Goal: Information Seeking & Learning: Learn about a topic

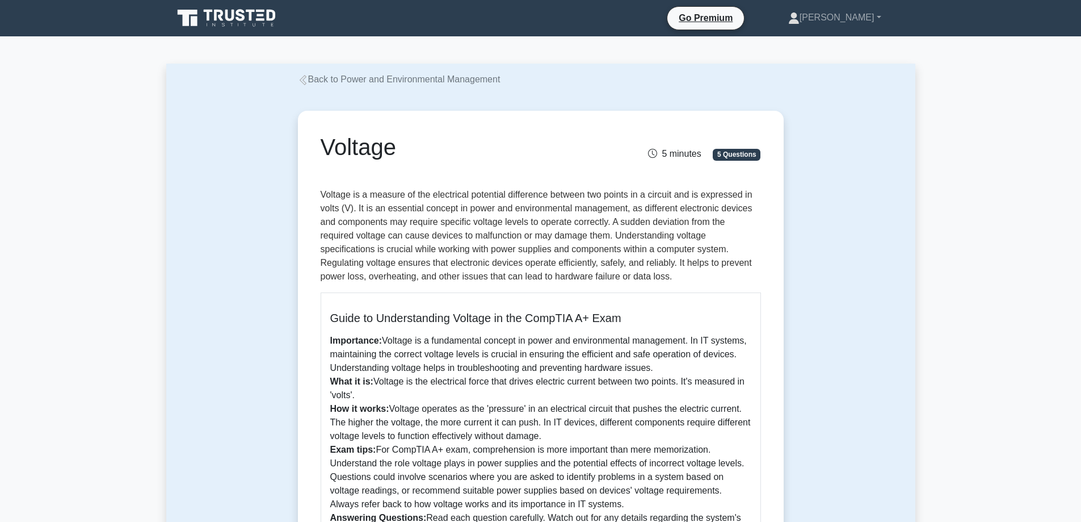
click at [481, 216] on p "Voltage is a measure of the electrical potential difference between two points …" at bounding box center [541, 235] width 440 height 95
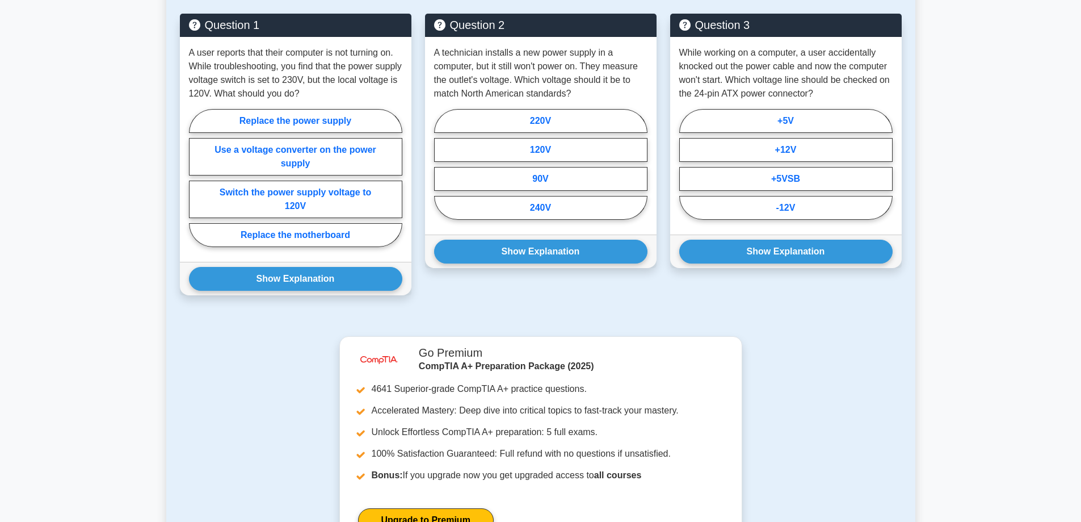
scroll to position [795, 0]
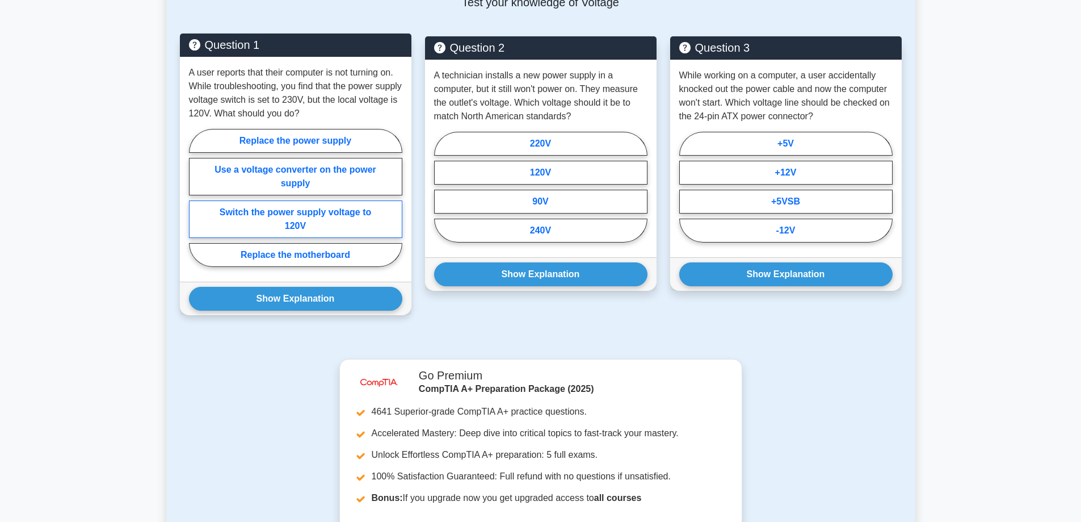
click at [351, 219] on label "Switch the power supply voltage to 120V" at bounding box center [295, 218] width 213 height 37
click at [196, 205] on input "Switch the power supply voltage to 120V" at bounding box center [192, 201] width 7 height 7
radio input "true"
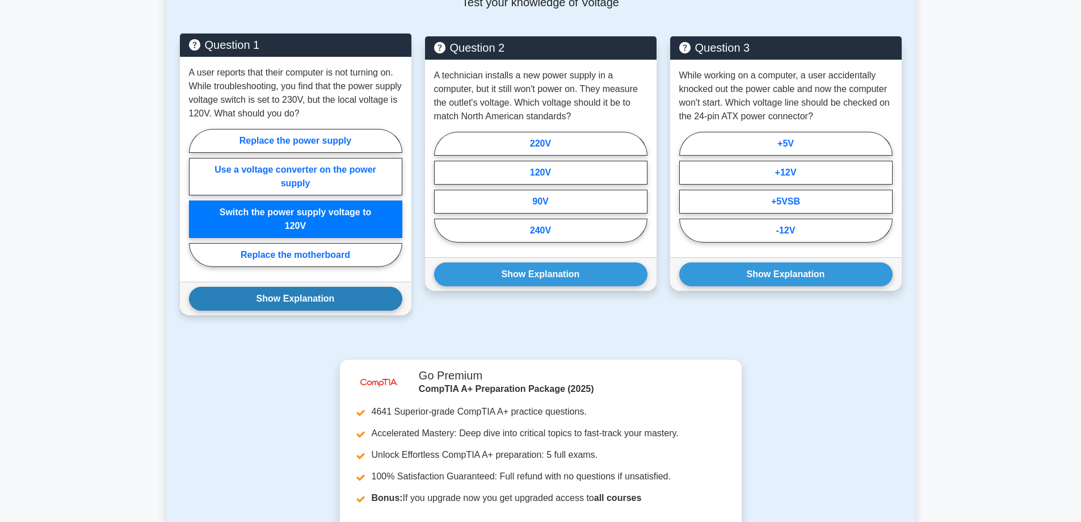
click at [334, 303] on button "Show Explanation" at bounding box center [295, 299] width 213 height 24
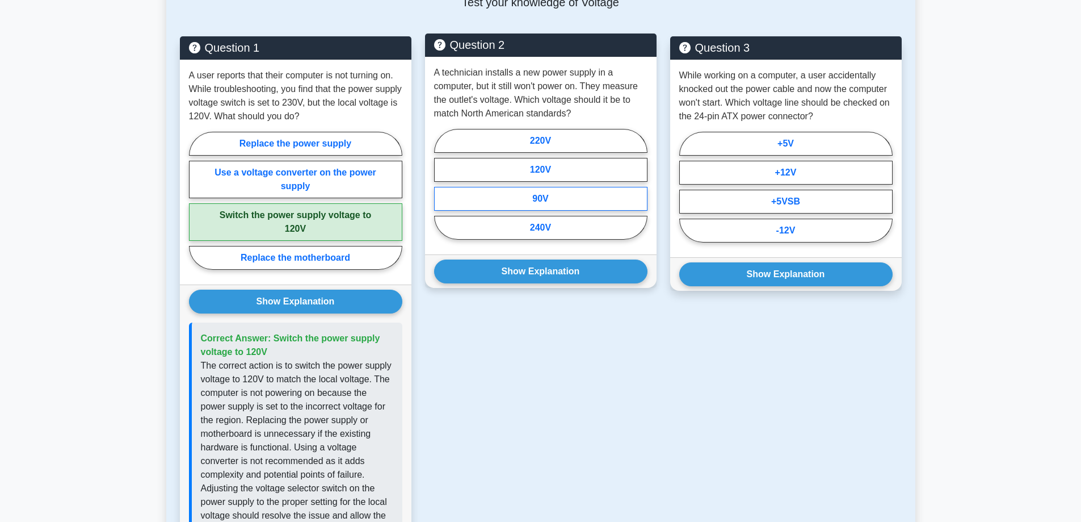
click at [574, 204] on label "90V" at bounding box center [540, 199] width 213 height 24
click at [442, 191] on input "90V" at bounding box center [437, 187] width 7 height 7
radio input "true"
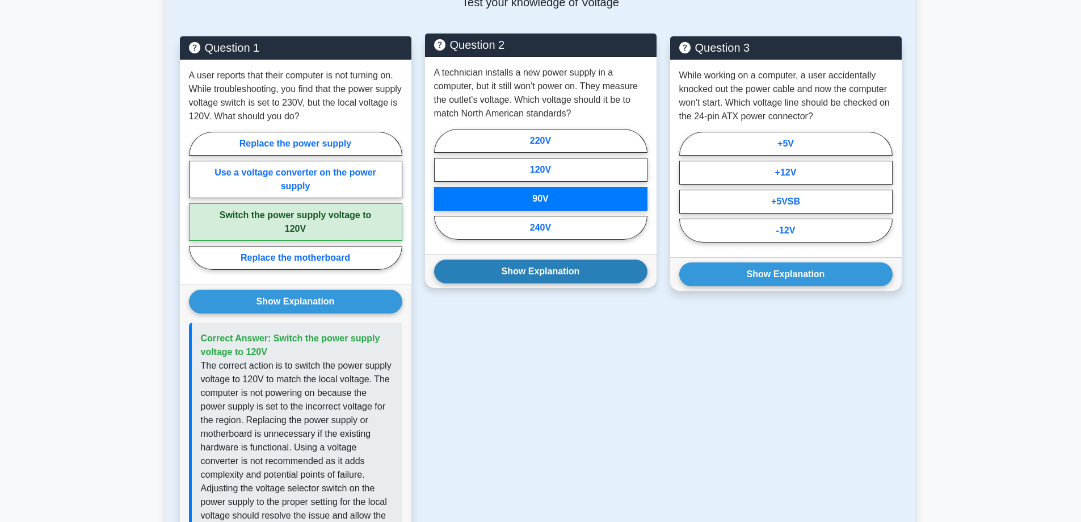
click at [548, 279] on button "Show Explanation" at bounding box center [540, 271] width 213 height 24
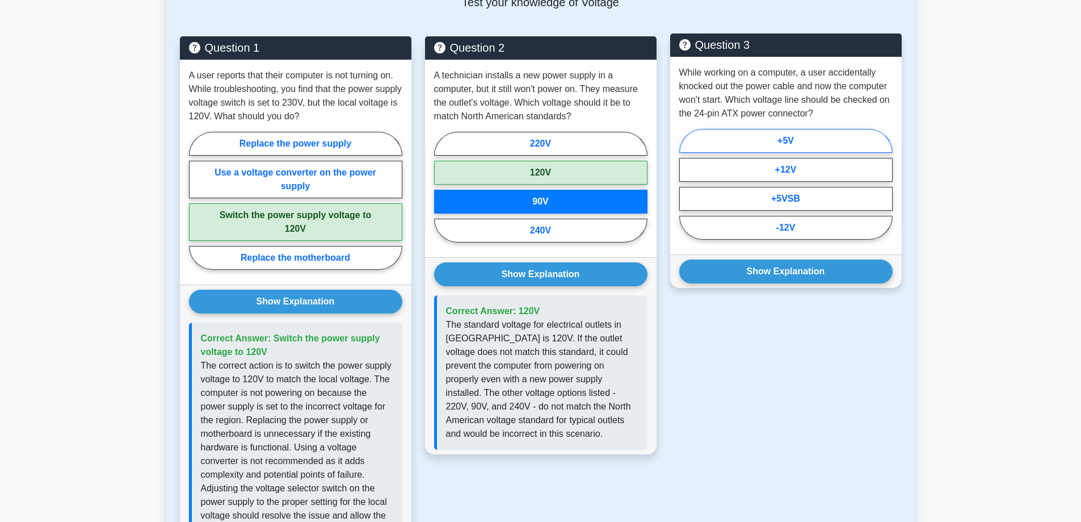
click at [810, 143] on label "+5V" at bounding box center [785, 141] width 213 height 24
click at [687, 184] on input "+5V" at bounding box center [682, 187] width 7 height 7
radio input "true"
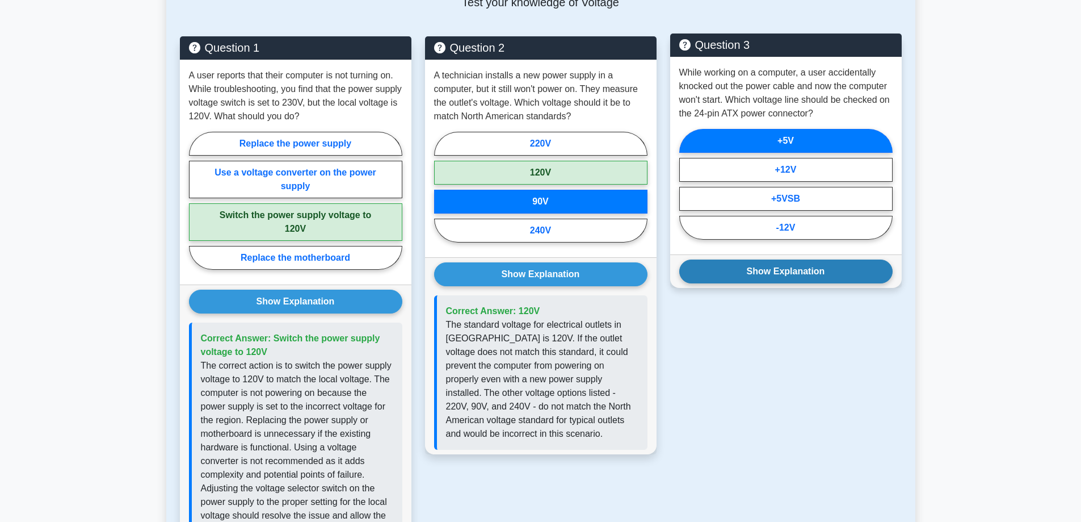
click at [776, 266] on button "Show Explanation" at bounding box center [785, 271] width 213 height 24
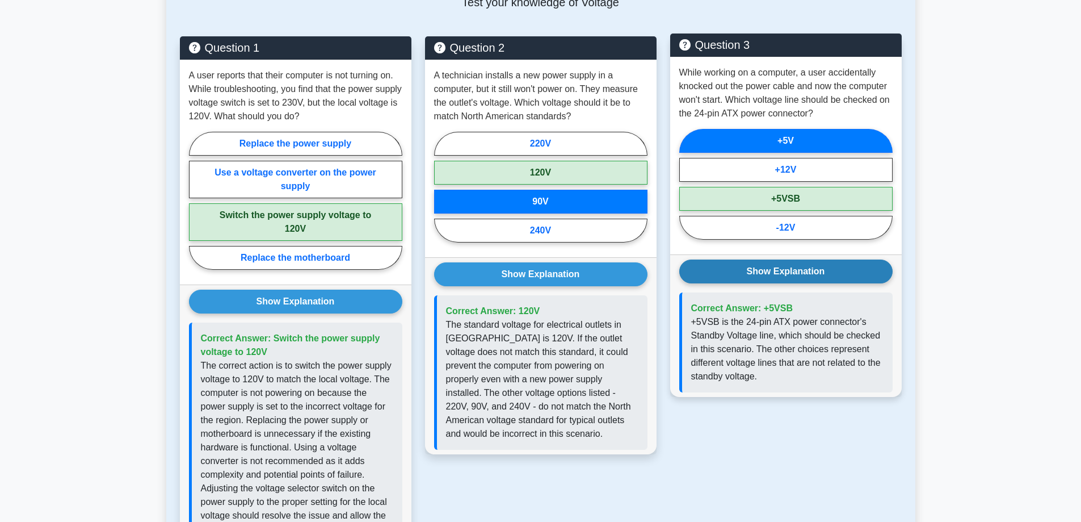
click at [776, 266] on button "Show Explanation" at bounding box center [785, 271] width 213 height 24
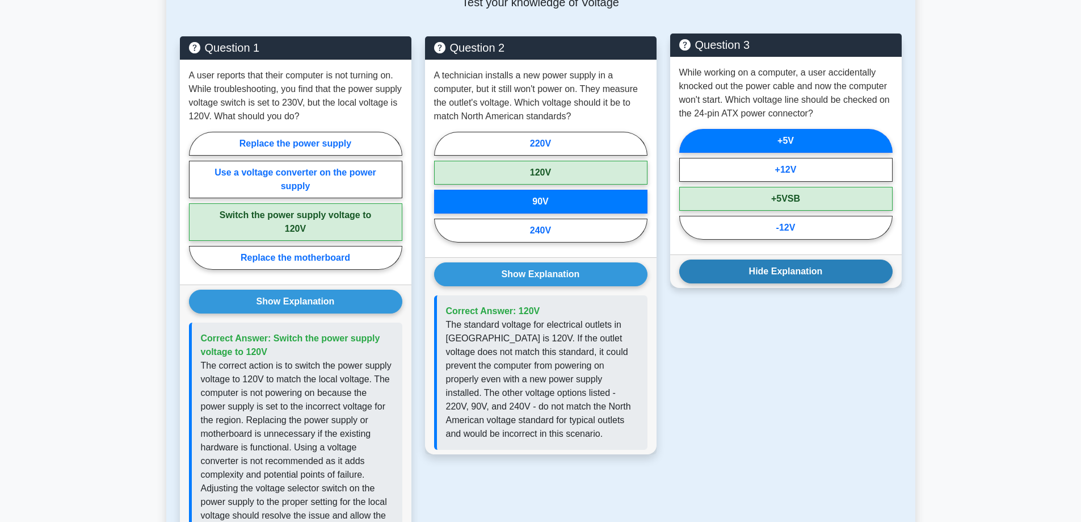
click at [776, 266] on button "Hide Explanation" at bounding box center [785, 271] width 213 height 24
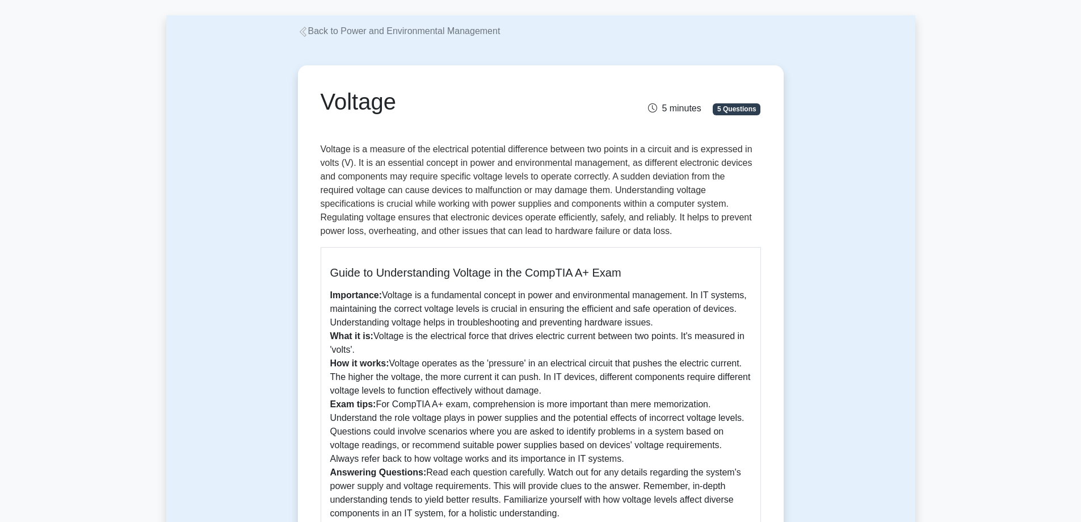
scroll to position [0, 0]
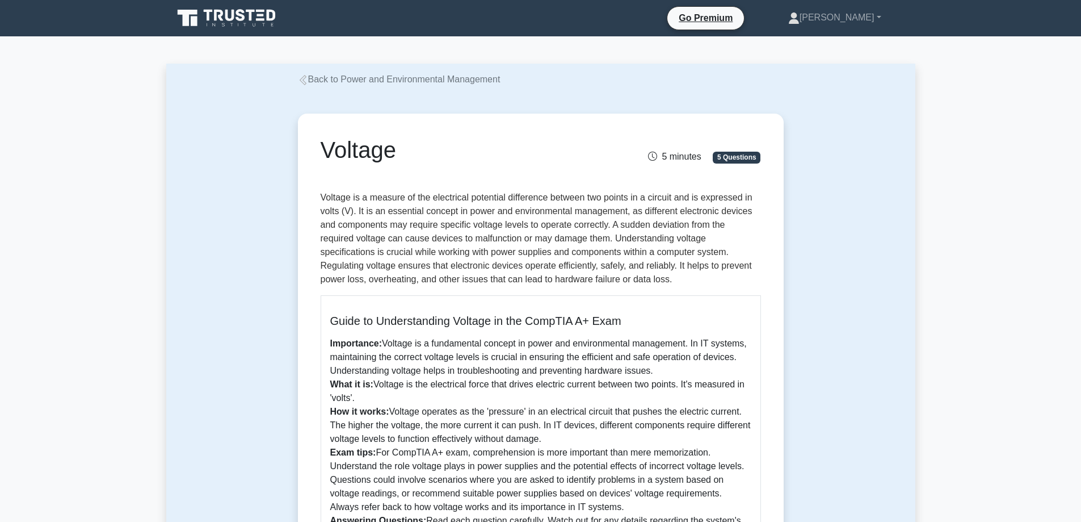
click at [272, 21] on icon at bounding box center [227, 18] width 109 height 22
